Goal: Task Accomplishment & Management: Use online tool/utility

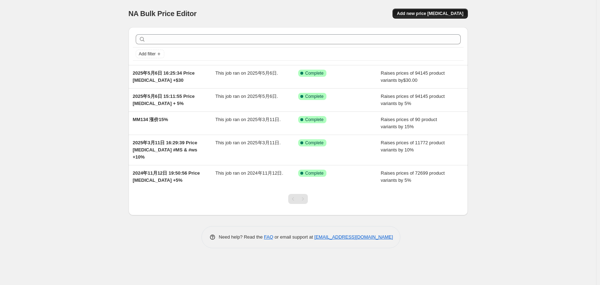
click at [436, 15] on span "Add new price change job" at bounding box center [429, 14] width 66 height 6
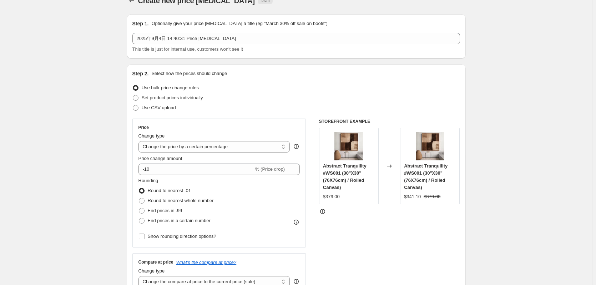
scroll to position [36, 0]
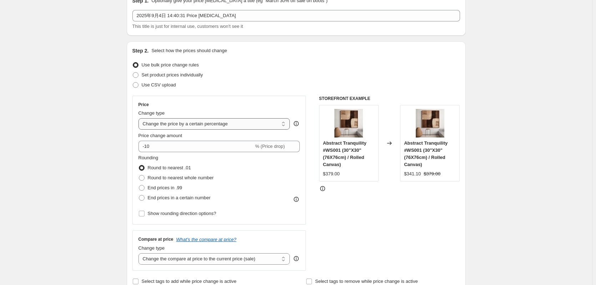
click at [227, 126] on select "Change the price to a certain amount Change the price by a certain amount Chang…" at bounding box center [214, 123] width 152 height 11
click at [140, 118] on select "Change the price to a certain amount Change the price by a certain amount Chang…" at bounding box center [214, 123] width 152 height 11
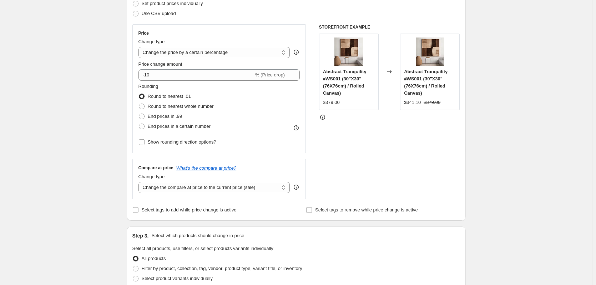
scroll to position [71, 0]
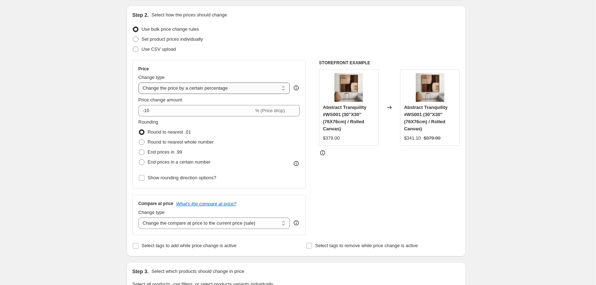
click at [175, 88] on select "Change the price to a certain amount Change the price by a certain amount Chang…" at bounding box center [214, 87] width 152 height 11
select select "no_change"
click at [140, 82] on select "Change the price to a certain amount Change the price by a certain amount Chang…" at bounding box center [214, 87] width 152 height 11
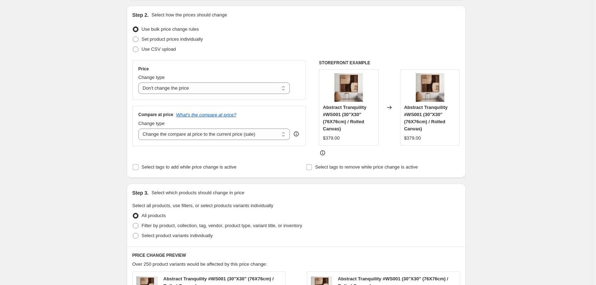
click at [75, 110] on div "Create new price change job. This page is ready Create new price change job Dra…" at bounding box center [296, 252] width 592 height 647
click at [183, 136] on select "Change the compare at price to the current price (sale) Change the compare at p…" at bounding box center [214, 133] width 152 height 11
click at [140, 128] on select "Change the compare at price to the current price (sale) Change the compare at p…" at bounding box center [214, 133] width 152 height 11
click at [181, 136] on select "Change the compare at price to the current price (sale) Change the compare at p…" at bounding box center [214, 133] width 152 height 11
select select "pp"
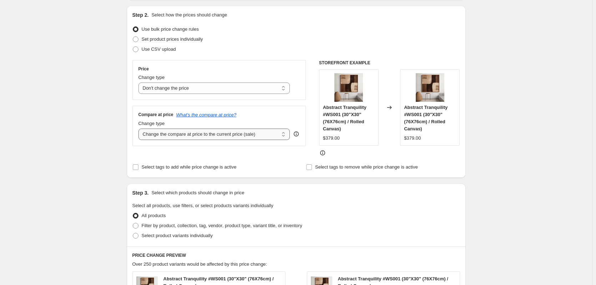
click at [140, 128] on select "Change the compare at price to the current price (sale) Change the compare at p…" at bounding box center [214, 133] width 152 height 11
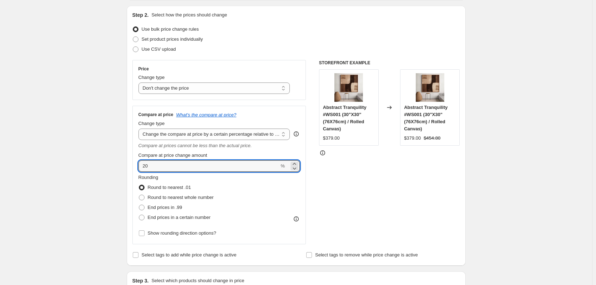
drag, startPoint x: 186, startPoint y: 168, endPoint x: 88, endPoint y: 165, distance: 98.6
drag, startPoint x: 194, startPoint y: 165, endPoint x: 112, endPoint y: 160, distance: 82.3
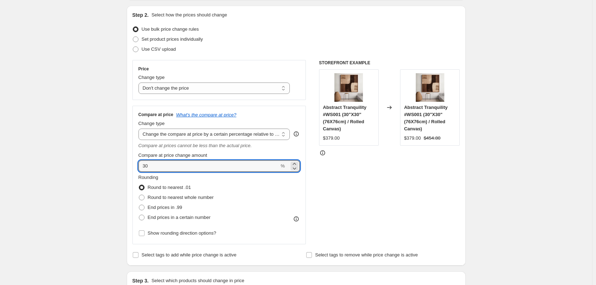
type input "30"
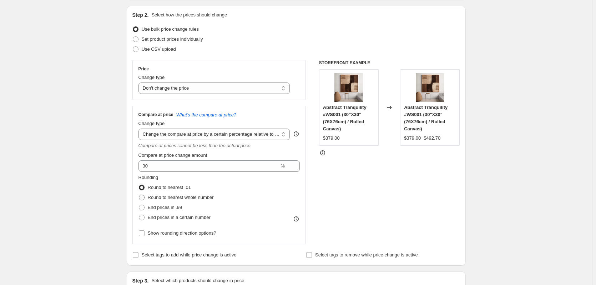
click at [145, 197] on span at bounding box center [142, 197] width 6 height 6
click at [139, 195] on input "Round to nearest whole number" at bounding box center [139, 194] width 0 height 0
radio input "true"
click at [163, 233] on span "Show rounding direction options?" at bounding box center [182, 232] width 69 height 5
click at [145, 233] on input "Show rounding direction options?" at bounding box center [142, 233] width 6 height 6
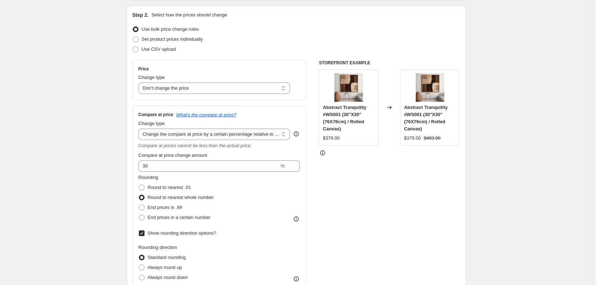
click at [150, 233] on span "Show rounding direction options?" at bounding box center [182, 232] width 69 height 5
click at [145, 233] on input "Show rounding direction options?" at bounding box center [142, 233] width 6 height 6
checkbox input "false"
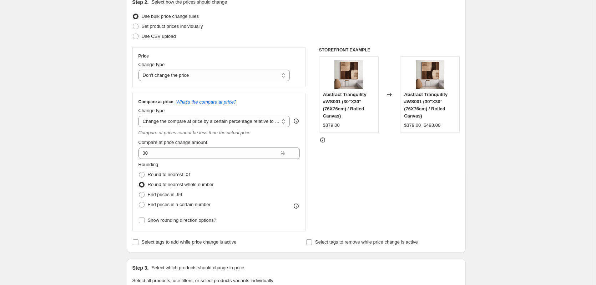
scroll to position [107, 0]
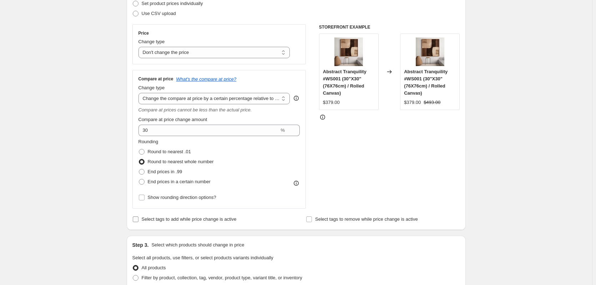
click at [163, 222] on span "Select tags to add while price change is active" at bounding box center [189, 218] width 95 height 5
click at [138, 222] on input "Select tags to add while price change is active" at bounding box center [136, 219] width 6 height 6
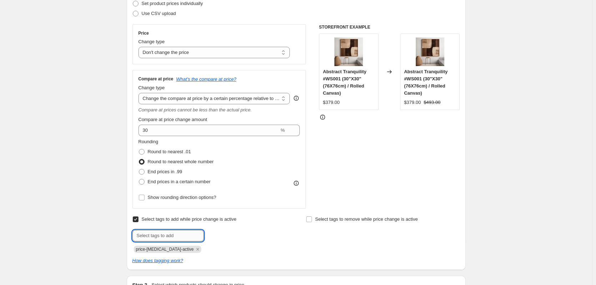
click at [164, 236] on input "text" at bounding box center [167, 235] width 71 height 11
click at [79, 226] on div "Create new price change job. This page is ready Create new price change job Dra…" at bounding box center [296, 280] width 592 height 774
drag, startPoint x: 155, startPoint y: 220, endPoint x: 143, endPoint y: 221, distance: 12.5
click at [155, 220] on span "Select tags to add while price change is active" at bounding box center [189, 218] width 95 height 5
click at [138, 220] on input "Select tags to add while price change is active" at bounding box center [136, 219] width 6 height 6
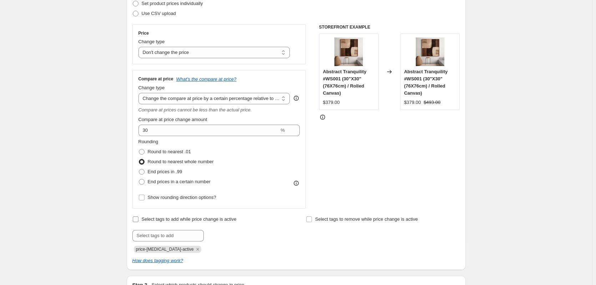
checkbox input "false"
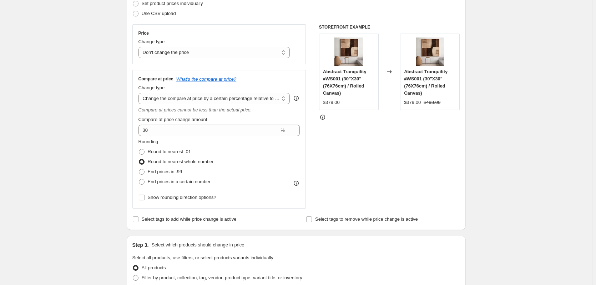
click at [63, 209] on div "Create new price change job. This page is ready Create new price change job Dra…" at bounding box center [296, 260] width 592 height 734
click at [80, 189] on div "Create new price change job. This page is ready Create new price change job Dra…" at bounding box center [296, 260] width 592 height 734
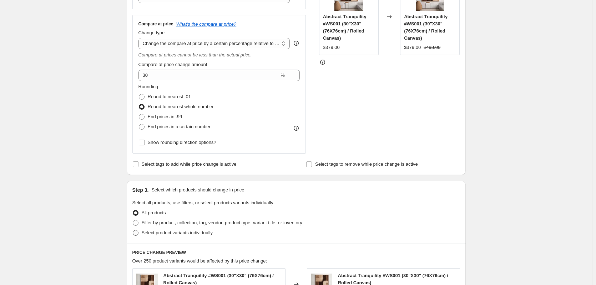
scroll to position [178, 0]
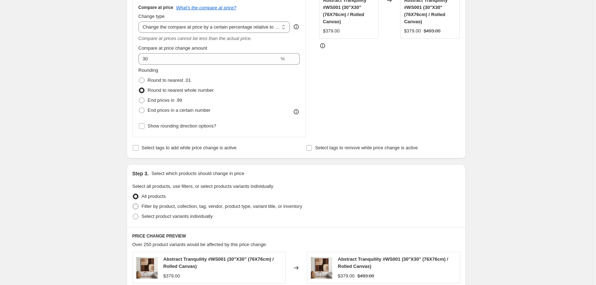
click at [168, 209] on span "Filter by product, collection, tag, vendor, product type, variant title, or inv…" at bounding box center [222, 205] width 161 height 5
click at [133, 204] on input "Filter by product, collection, tag, vendor, product type, variant title, or inv…" at bounding box center [133, 203] width 0 height 0
radio input "true"
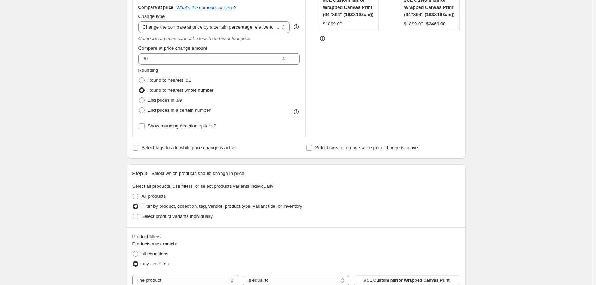
click at [138, 197] on span at bounding box center [136, 196] width 6 height 6
click at [133, 194] on input "All products" at bounding box center [133, 193] width 0 height 0
radio input "true"
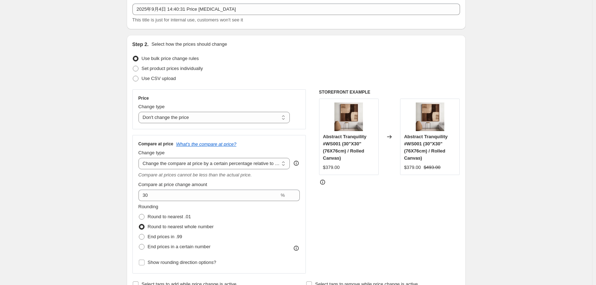
scroll to position [0, 0]
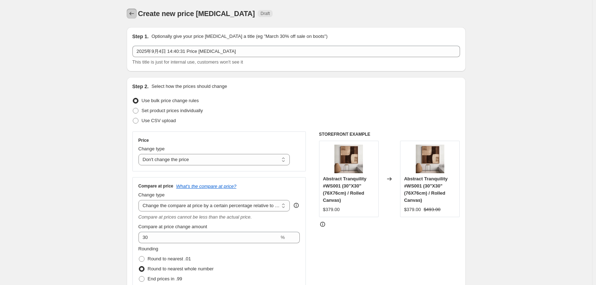
click at [130, 13] on icon "Price change jobs" at bounding box center [131, 13] width 7 height 7
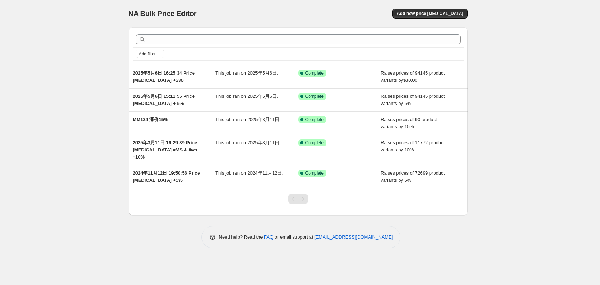
click at [72, 60] on div "NA Bulk Price Editor. This page is ready NA Bulk Price Editor Add new price cha…" at bounding box center [298, 142] width 596 height 285
click at [119, 5] on div "NA Bulk Price Editor. This page is ready NA Bulk Price Editor Add new price cha…" at bounding box center [298, 142] width 596 height 285
click at [194, 0] on div "NA Bulk Price Editor. This page is ready NA Bulk Price Editor Add new price cha…" at bounding box center [297, 13] width 339 height 27
click at [72, 95] on div "NA Bulk Price Editor. This page is ready NA Bulk Price Editor Add new price cha…" at bounding box center [298, 142] width 596 height 285
click at [80, 12] on div "NA Bulk Price Editor. This page is ready NA Bulk Price Editor Add new price cha…" at bounding box center [298, 142] width 596 height 285
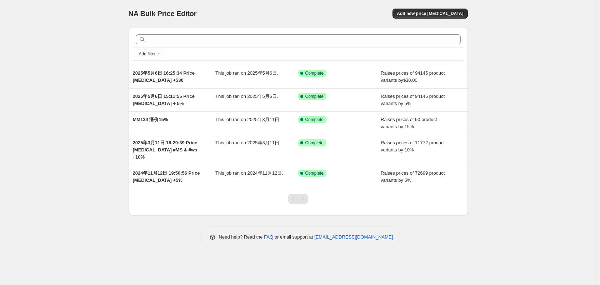
click at [127, 1] on div "NA Bulk Price Editor. This page is ready NA Bulk Price Editor Add new price cha…" at bounding box center [298, 129] width 356 height 259
click at [439, 12] on span "Add new price change job" at bounding box center [429, 14] width 66 height 6
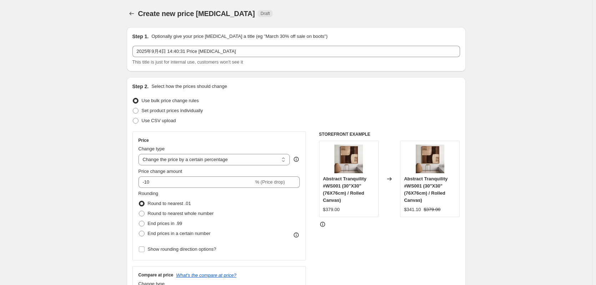
click at [168, 161] on select "Change the price to a certain amount Change the price by a certain amount Chang…" at bounding box center [214, 159] width 152 height 11
drag, startPoint x: 86, startPoint y: 157, endPoint x: 95, endPoint y: 157, distance: 9.3
click at [176, 156] on select "Change the price to a certain amount Change the price by a certain amount Chang…" at bounding box center [214, 159] width 152 height 11
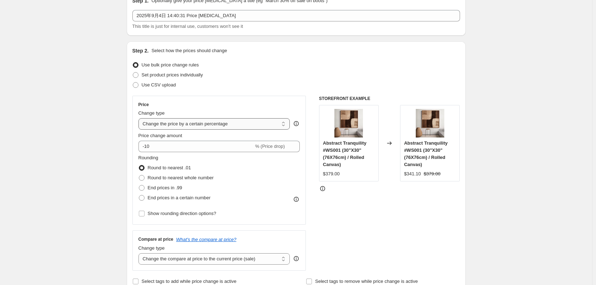
drag, startPoint x: 161, startPoint y: 121, endPoint x: 165, endPoint y: 121, distance: 3.9
click at [161, 121] on select "Change the price to a certain amount Change the price by a certain amount Chang…" at bounding box center [214, 123] width 152 height 11
select select "no_change"
click at [140, 118] on select "Change the price to a certain amount Change the price by a certain amount Chang…" at bounding box center [214, 123] width 152 height 11
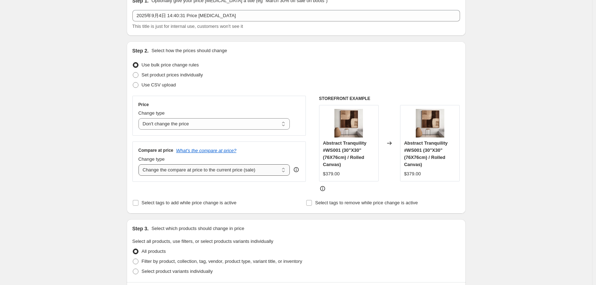
click at [157, 171] on select "Change the compare at price to the current price (sale) Change the compare at p…" at bounding box center [214, 169] width 152 height 11
select select "pp"
click at [140, 164] on select "Change the compare at price to the current price (sale) Change the compare at p…" at bounding box center [214, 169] width 152 height 11
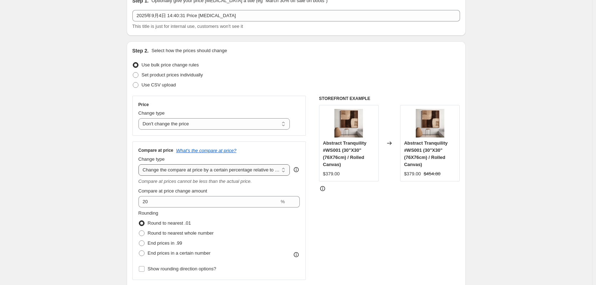
click at [270, 172] on select "Change the compare at price to the current price (sale) Change the compare at p…" at bounding box center [214, 169] width 152 height 11
click at [140, 164] on select "Change the compare at price to the current price (sale) Change the compare at p…" at bounding box center [214, 169] width 152 height 11
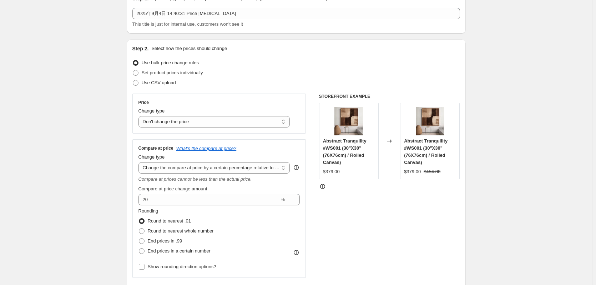
scroll to position [71, 0]
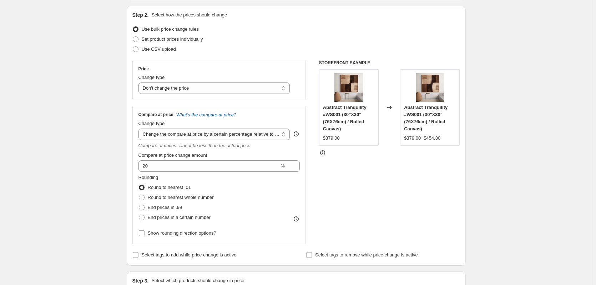
click at [247, 133] on select "Change the compare at price to the current price (sale) Change the compare at p…" at bounding box center [214, 133] width 152 height 11
click at [140, 128] on select "Change the compare at price to the current price (sale) Change the compare at p…" at bounding box center [214, 133] width 152 height 11
click at [243, 135] on select "Change the compare at price to the current price (sale) Change the compare at p…" at bounding box center [214, 133] width 152 height 11
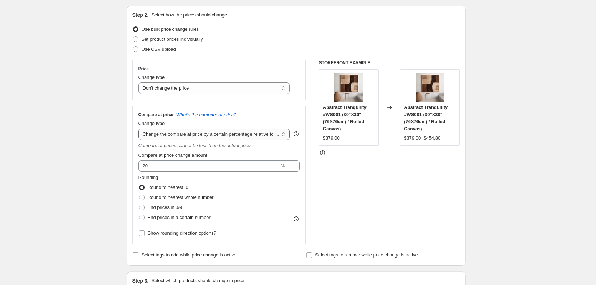
click at [140, 128] on select "Change the compare at price to the current price (sale) Change the compare at p…" at bounding box center [214, 133] width 152 height 11
click at [145, 218] on span at bounding box center [142, 217] width 6 height 6
click at [139, 215] on input "End prices in a certain number" at bounding box center [139, 214] width 0 height 0
radio input "true"
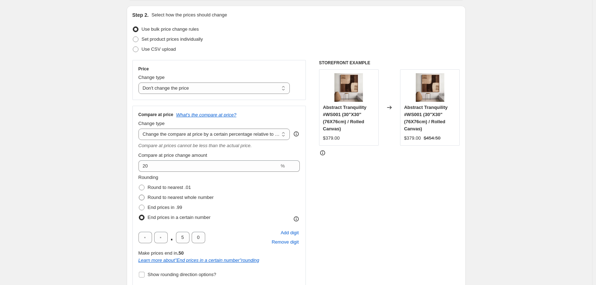
click at [143, 200] on span at bounding box center [142, 197] width 6 height 6
click at [139, 195] on input "Round to nearest whole number" at bounding box center [139, 194] width 0 height 0
radio input "true"
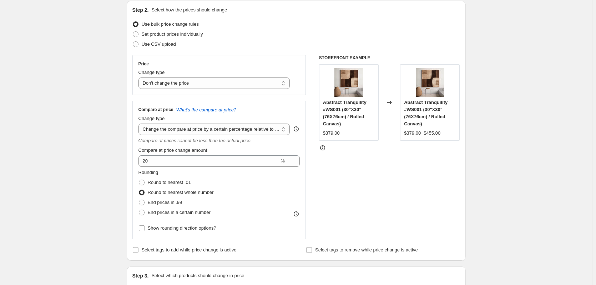
scroll to position [107, 0]
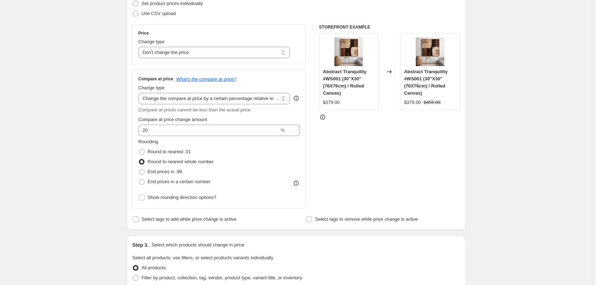
click at [74, 123] on div "Create new price change job. This page is ready Create new price change job Dra…" at bounding box center [296, 260] width 592 height 734
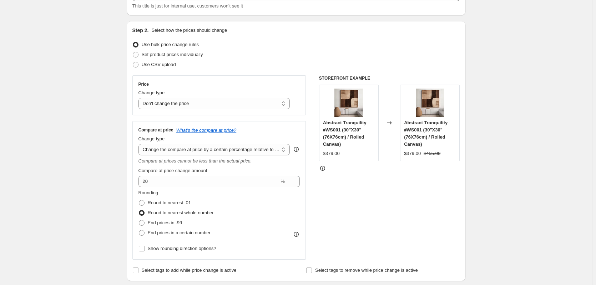
scroll to position [71, 0]
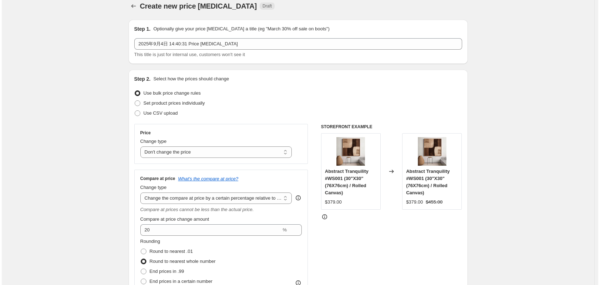
scroll to position [0, 0]
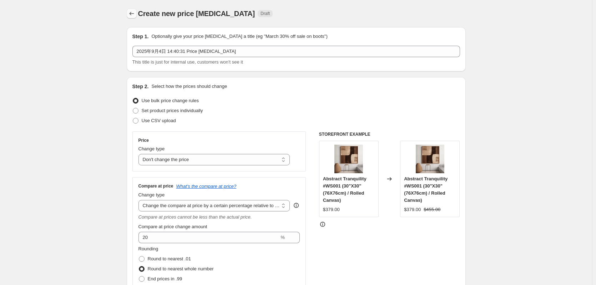
click at [133, 14] on icon "Price change jobs" at bounding box center [131, 13] width 7 height 7
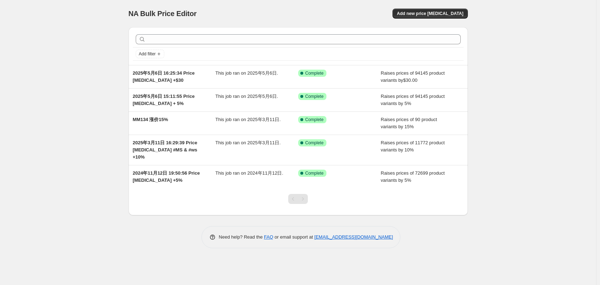
click at [76, 79] on div "NA Bulk Price Editor. This page is ready NA Bulk Price Editor Add new price cha…" at bounding box center [298, 142] width 596 height 285
click at [64, 52] on div "NA Bulk Price Editor. This page is ready NA Bulk Price Editor Add new price cha…" at bounding box center [298, 142] width 596 height 285
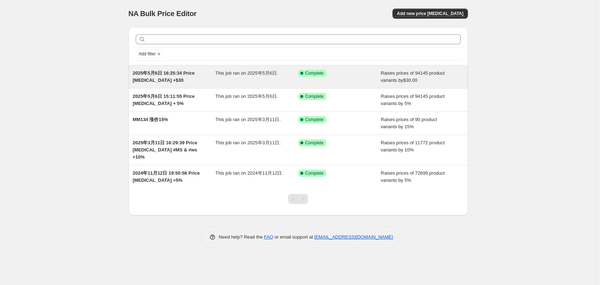
click at [352, 86] on div "2025年5月6日 16:25:34 Price change job +$30 This job ran on 2025年5月6日. Success Com…" at bounding box center [297, 76] width 339 height 23
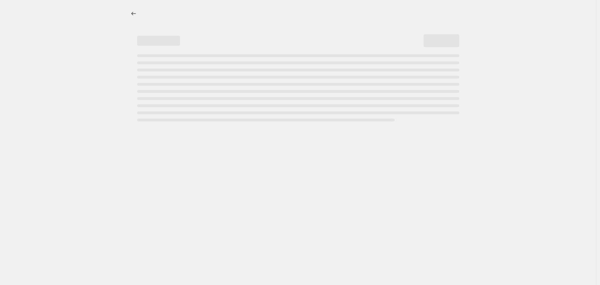
select select "by"
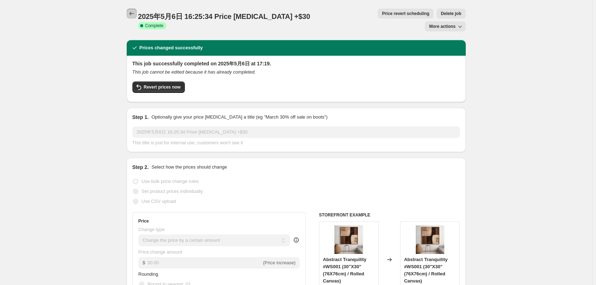
click at [135, 13] on icon "Price change jobs" at bounding box center [131, 13] width 7 height 7
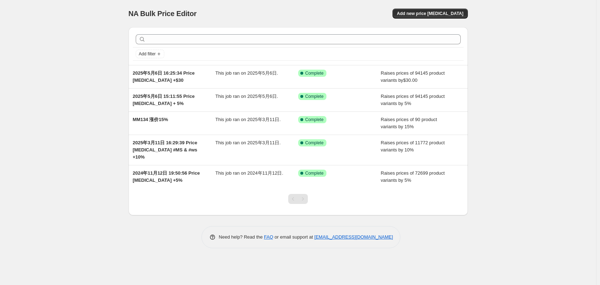
click at [63, 162] on div "NA Bulk Price Editor. This page is ready NA Bulk Price Editor Add new price cha…" at bounding box center [298, 142] width 596 height 285
click at [49, 148] on div "NA Bulk Price Editor. This page is ready NA Bulk Price Editor Add new price cha…" at bounding box center [298, 142] width 596 height 285
